Goal: Information Seeking & Learning: Learn about a topic

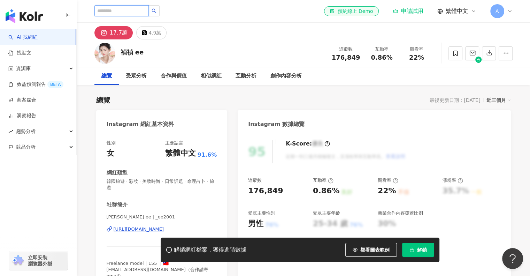
click at [144, 14] on input "search" at bounding box center [121, 10] width 54 height 11
type input "*"
type input "*********"
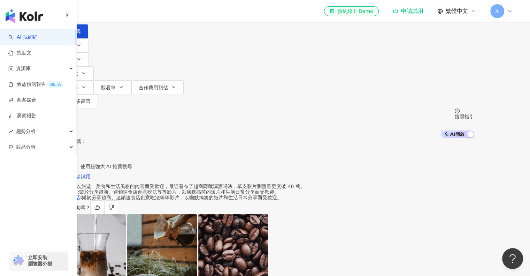
scroll to position [209, 0]
